Goal: Transaction & Acquisition: Purchase product/service

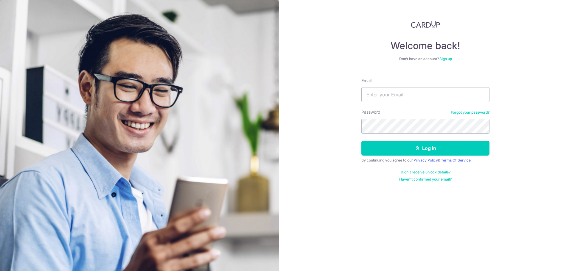
type input "justinnjj@hotmail.com"
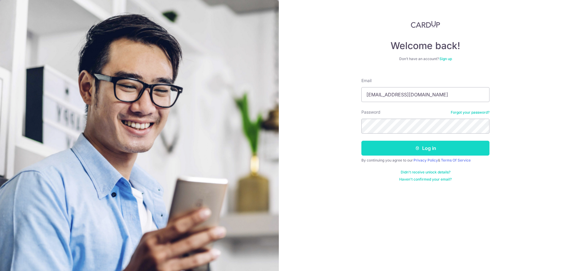
click at [414, 150] on button "Log in" at bounding box center [425, 148] width 128 height 15
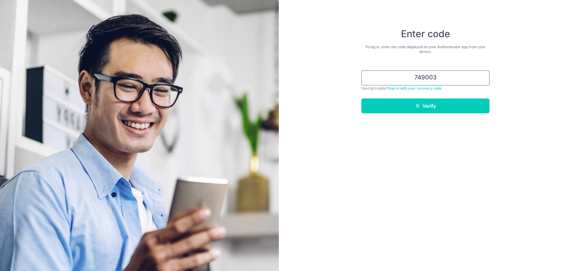
click at [423, 82] on input "749003" at bounding box center [425, 78] width 128 height 15
type input "749003"
click at [441, 108] on button "Verify" at bounding box center [425, 106] width 128 height 15
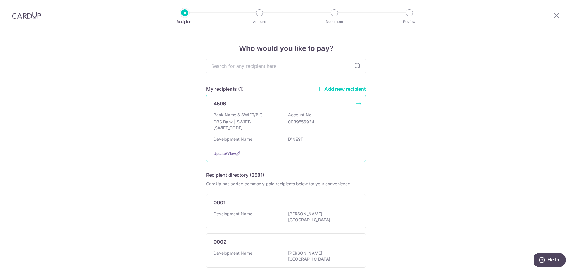
drag, startPoint x: 0, startPoint y: 0, endPoint x: 257, endPoint y: 127, distance: 286.5
click at [257, 127] on p "DBS Bank | SWIFT: DBSSSGSGXXX" at bounding box center [246, 125] width 67 height 12
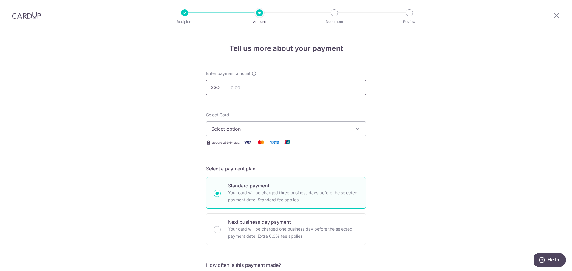
click at [265, 84] on input "text" at bounding box center [286, 87] width 160 height 15
click at [292, 84] on input "text" at bounding box center [286, 87] width 160 height 15
type input "1,121.61"
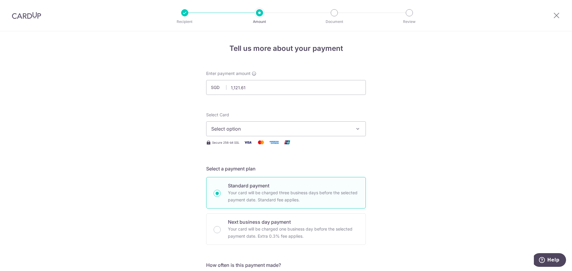
click at [355, 126] on icon "button" at bounding box center [358, 129] width 6 height 6
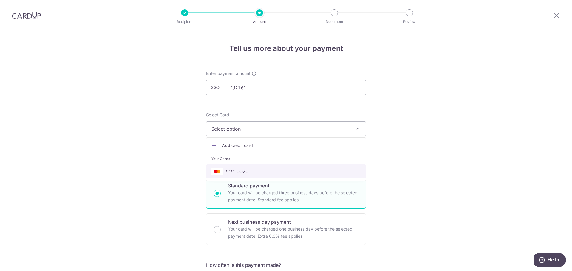
drag, startPoint x: 279, startPoint y: 167, endPoint x: 355, endPoint y: 128, distance: 85.6
click at [279, 167] on link "**** 0020" at bounding box center [285, 171] width 159 height 14
click at [351, 130] on button "Select option" at bounding box center [286, 128] width 160 height 15
click at [355, 128] on icon "button" at bounding box center [358, 129] width 6 height 6
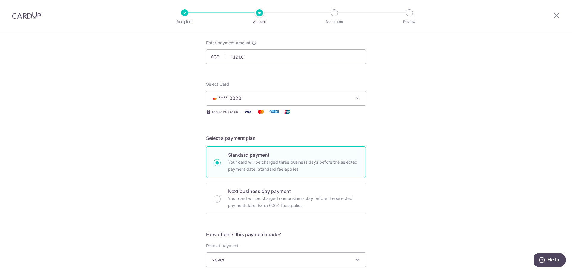
click at [401, 131] on div "Tell us more about your payment Enter payment amount SGD 1,121.61 1121.61 Selec…" at bounding box center [286, 270] width 572 height 539
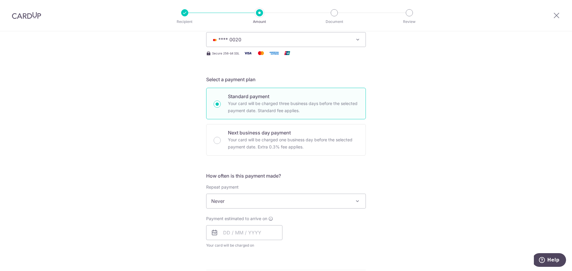
scroll to position [179, 0]
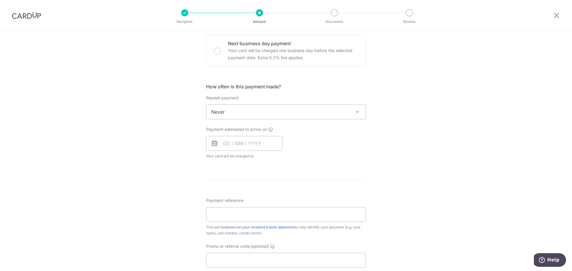
click at [348, 111] on span "Never" at bounding box center [285, 112] width 159 height 14
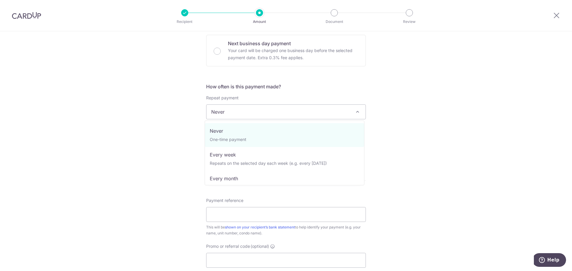
click at [395, 113] on div "Tell us more about your payment Enter payment amount SGD 1,121.61 1121.61 Selec…" at bounding box center [286, 122] width 572 height 539
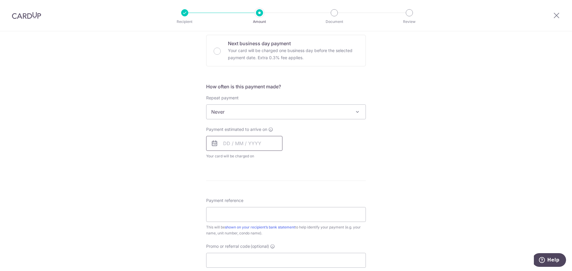
click at [241, 143] on input "text" at bounding box center [244, 143] width 76 height 15
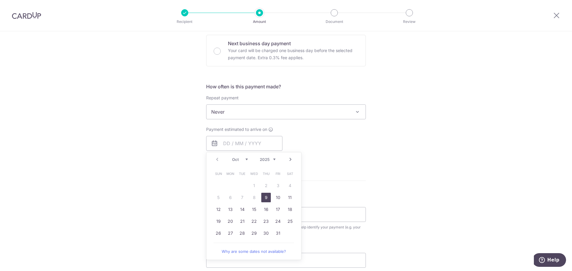
click at [465, 136] on div "Tell us more about your payment Enter payment amount SGD 1,121.61 1121.61 Selec…" at bounding box center [286, 122] width 572 height 539
click at [261, 143] on input "text" at bounding box center [244, 143] width 76 height 15
click at [277, 213] on link "17" at bounding box center [278, 210] width 10 height 10
type input "[DATE]"
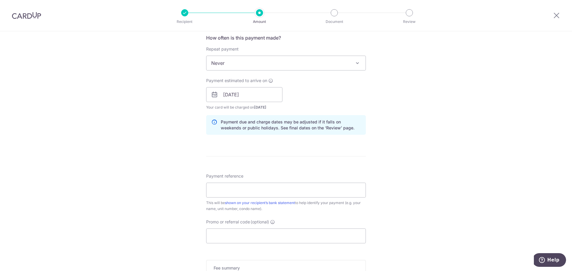
scroll to position [238, 0]
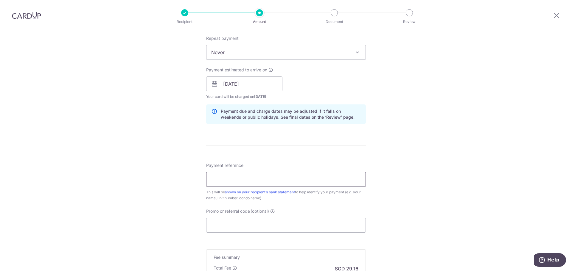
click at [224, 183] on input "Payment reference" at bounding box center [286, 179] width 160 height 15
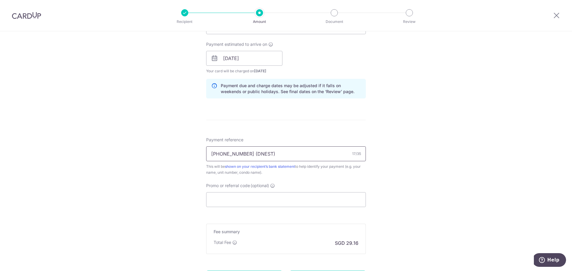
scroll to position [298, 0]
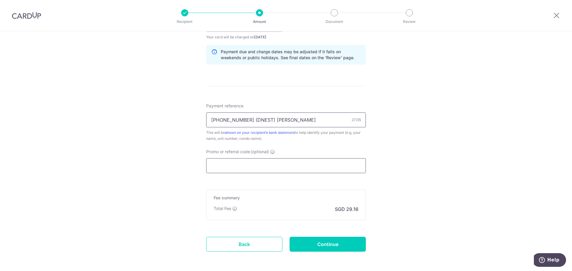
type input "[PHONE_NUMBER] (DNEST) [PERSON_NAME]"
click at [296, 163] on input "Promo or referral code (optional)" at bounding box center [286, 165] width 160 height 15
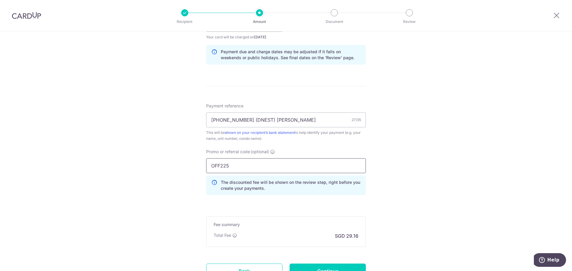
type input "OFF225"
click at [418, 80] on div "Tell us more about your payment Enter payment amount SGD 1,121.61 1121.61 Selec…" at bounding box center [286, 29] width 572 height 590
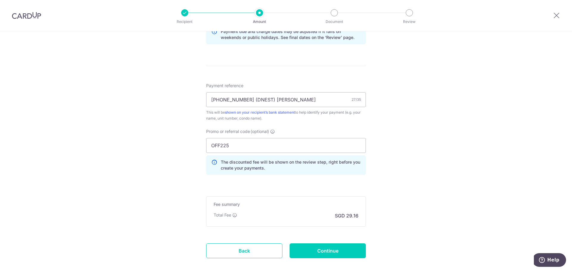
scroll to position [350, 0]
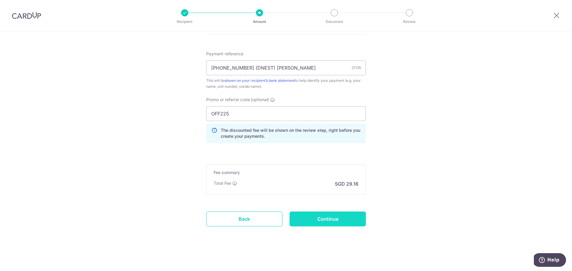
click at [338, 219] on input "Continue" at bounding box center [327, 219] width 76 height 15
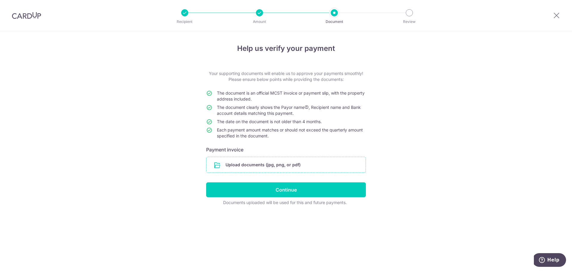
click at [257, 169] on input "file" at bounding box center [285, 164] width 159 height 15
click at [280, 165] on input "file" at bounding box center [285, 164] width 159 height 15
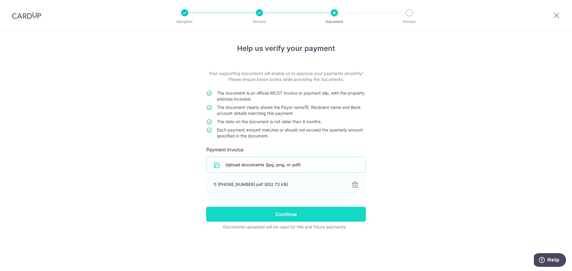
click at [285, 212] on input "Continue" at bounding box center [286, 214] width 160 height 15
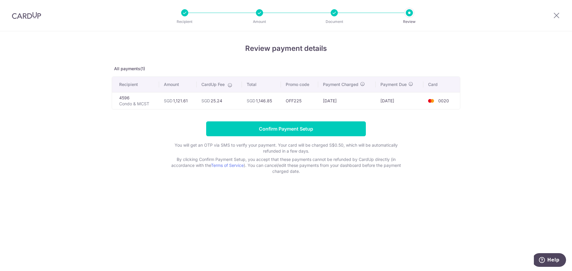
drag, startPoint x: 185, startPoint y: 101, endPoint x: 510, endPoint y: 105, distance: 324.8
click at [510, 105] on div "Review payment details All payments(1) Recipient Amount CardUp Fee Total Promo …" at bounding box center [286, 151] width 572 height 240
click at [509, 105] on div "Review payment details All payments(1) Recipient Amount CardUp Fee Total Promo …" at bounding box center [286, 151] width 572 height 240
click at [282, 128] on input "Confirm Payment Setup" at bounding box center [286, 128] width 160 height 15
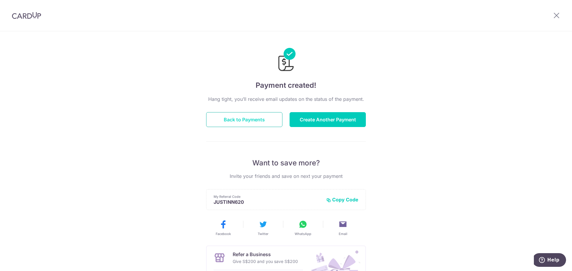
click at [216, 121] on button "Back to Payments" at bounding box center [244, 119] width 76 height 15
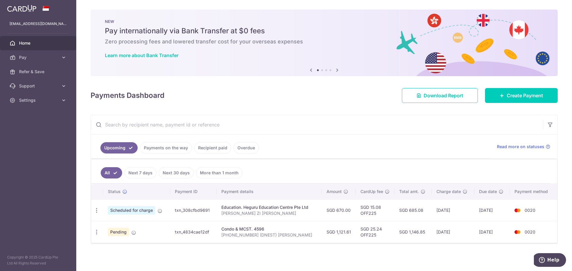
click at [253, 230] on div "Condo & MCST. 4596" at bounding box center [269, 229] width 96 height 6
click at [94, 230] on icon "button" at bounding box center [96, 232] width 6 height 6
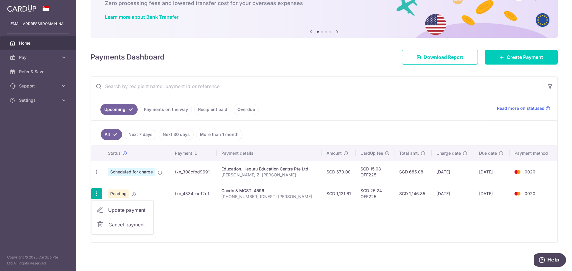
click at [204, 221] on div "Status Payment ID Payment details Amount CardUp fee Total amt. Charge date Due …" at bounding box center [324, 194] width 466 height 96
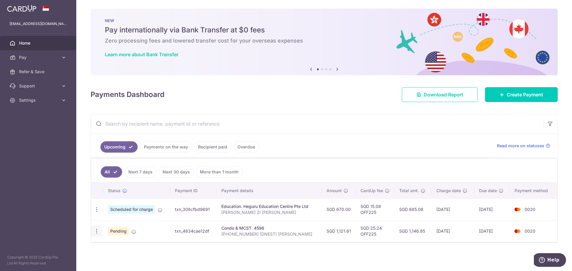
click at [96, 231] on icon "button" at bounding box center [96, 231] width 6 height 6
click at [110, 244] on span "Update payment" at bounding box center [128, 247] width 40 height 7
radio input "true"
type input "1,121.61"
type input "17/10/2025"
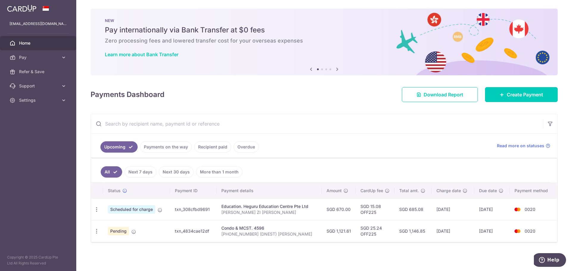
type input "139-04-42 (DNEST) JUSTIN NG"
type input "OFF225"
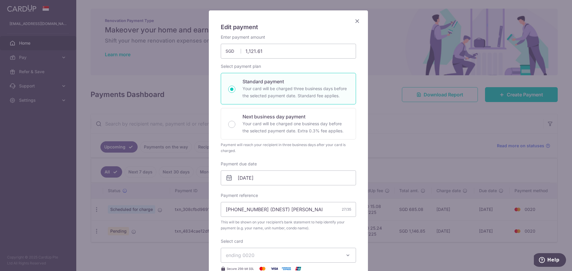
scroll to position [0, 0]
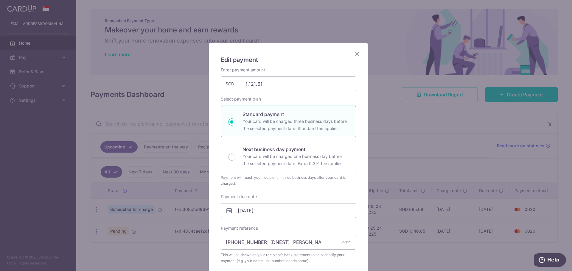
click at [353, 55] on icon "Close" at bounding box center [356, 53] width 7 height 7
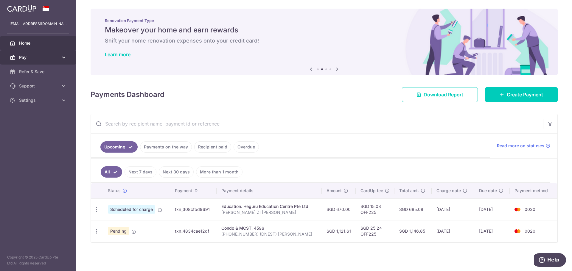
click at [55, 62] on link "Pay" at bounding box center [38, 57] width 76 height 14
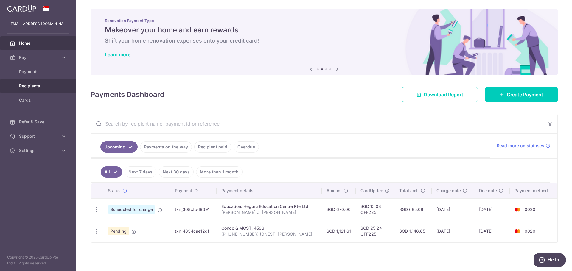
click at [49, 86] on span "Recipients" at bounding box center [38, 86] width 39 height 6
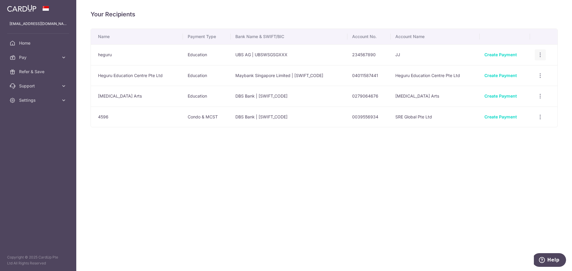
click at [539, 58] on div "View/Edit Linked Payments" at bounding box center [539, 54] width 11 height 11
click at [542, 54] on icon "button" at bounding box center [540, 55] width 6 height 6
click at [512, 72] on span "View/Edit" at bounding box center [520, 71] width 40 height 7
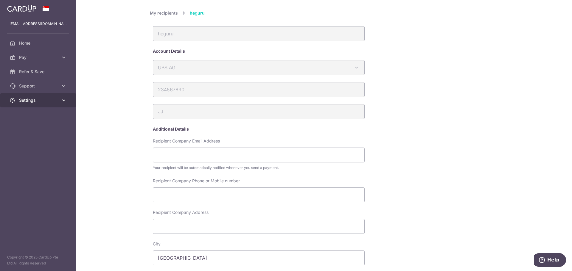
click at [67, 101] on link "Settings" at bounding box center [38, 100] width 76 height 14
click at [109, 52] on div "My recipients heguru heguru Account Details UBS AG Australia & New Zealand Bank…" at bounding box center [323, 135] width 495 height 271
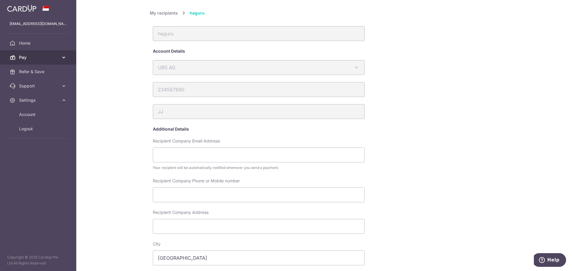
click at [54, 57] on span "Pay" at bounding box center [38, 57] width 39 height 6
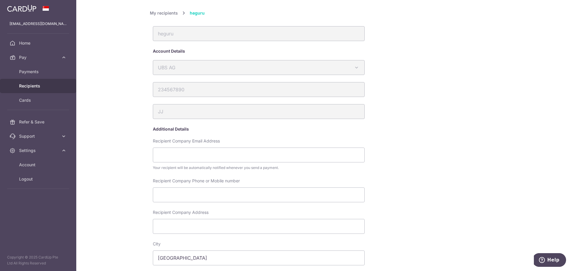
click at [40, 88] on span "Recipients" at bounding box center [38, 86] width 39 height 6
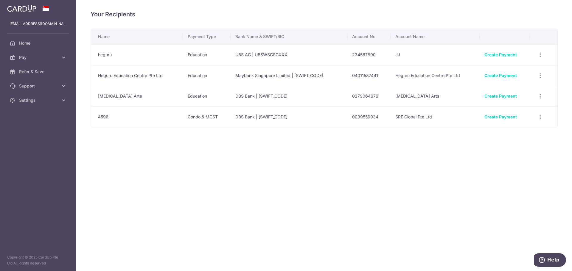
click at [100, 54] on td "heguru" at bounding box center [137, 54] width 92 height 21
click at [537, 123] on td "View/Edit Linked Payments" at bounding box center [543, 117] width 27 height 21
click at [537, 122] on div "View/Edit Linked Payments" at bounding box center [539, 117] width 11 height 11
click at [539, 120] on div "View/Edit Linked Payments" at bounding box center [539, 117] width 11 height 11
click at [541, 118] on icon "button" at bounding box center [540, 117] width 6 height 6
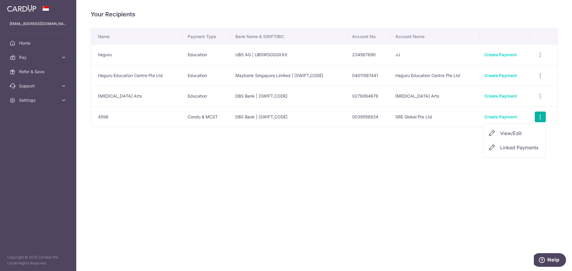
click at [329, 46] on td "UBS AG | UBSWSGSGXXX" at bounding box center [288, 54] width 117 height 21
click at [222, 53] on td "Education" at bounding box center [207, 54] width 48 height 21
click at [541, 57] on icon "button" at bounding box center [540, 55] width 6 height 6
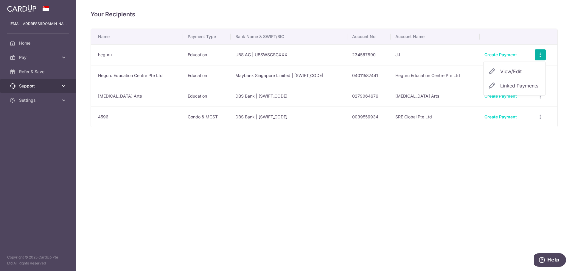
click at [52, 85] on span "Support" at bounding box center [38, 86] width 39 height 6
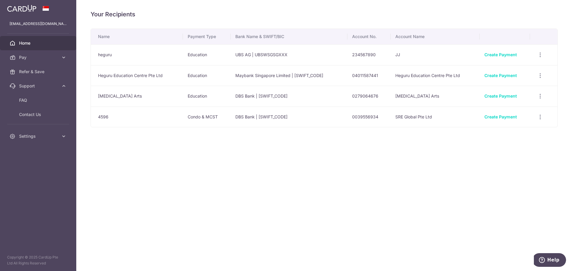
click at [36, 42] on span "Home" at bounding box center [38, 43] width 39 height 6
